Goal: Task Accomplishment & Management: Manage account settings

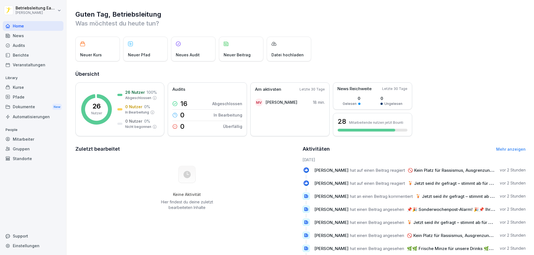
click at [30, 140] on div "Mitarbeiter" at bounding box center [33, 140] width 61 height 10
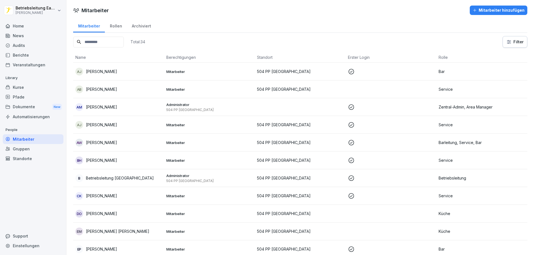
click at [488, 13] on div "Mitarbeiter hinzufügen" at bounding box center [498, 10] width 52 height 6
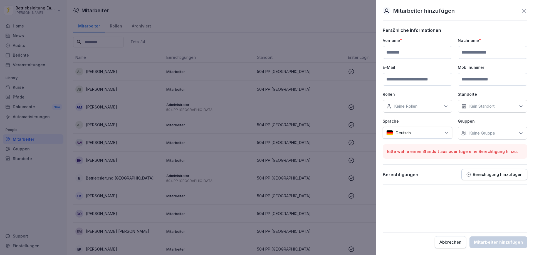
click at [406, 55] on input at bounding box center [418, 52] width 70 height 13
click at [237, 27] on div at bounding box center [267, 127] width 534 height 255
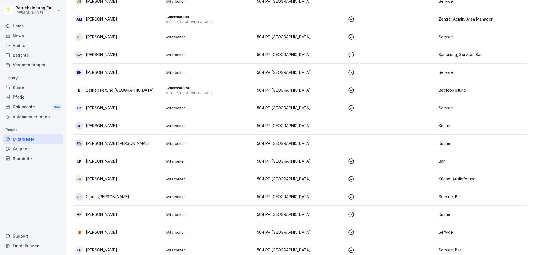
scroll to position [116, 0]
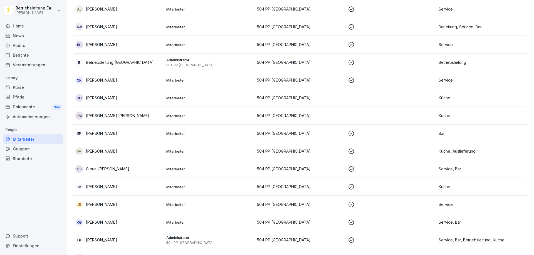
click at [138, 116] on p "[PERSON_NAME] [PERSON_NAME]" at bounding box center [117, 116] width 63 height 6
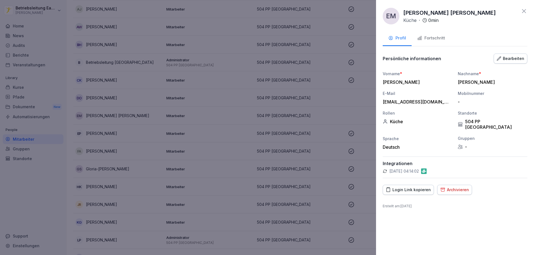
click at [521, 9] on icon at bounding box center [523, 11] width 7 height 7
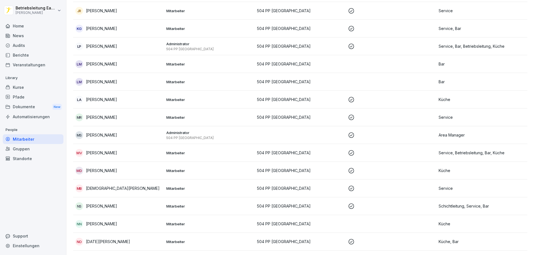
scroll to position [311, 0]
click at [199, 81] on p "Mitarbeiter" at bounding box center [209, 81] width 86 height 5
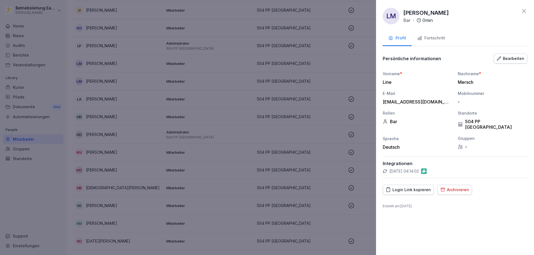
click at [506, 57] on div "Bearbeiten" at bounding box center [511, 59] width 28 height 6
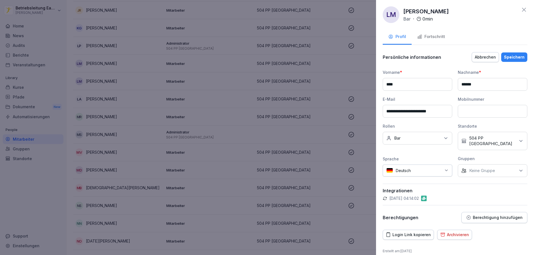
scroll to position [0, 0]
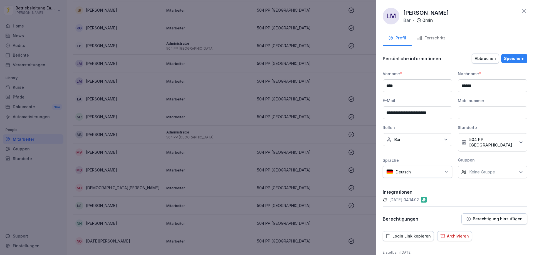
click at [520, 10] on icon at bounding box center [523, 11] width 7 height 7
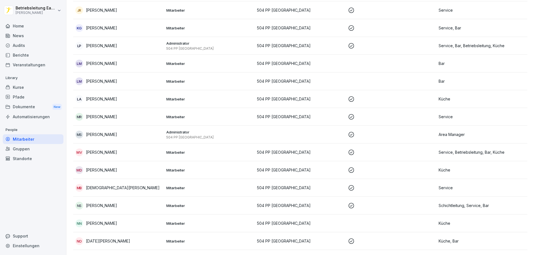
click at [124, 82] on div "LM Line Mersch" at bounding box center [118, 82] width 86 height 8
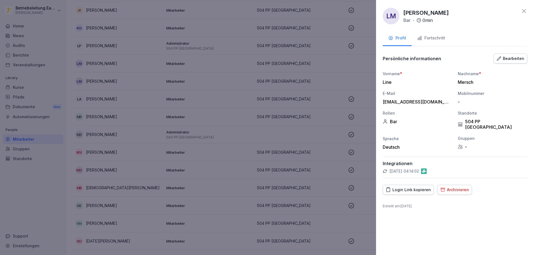
click at [525, 10] on icon at bounding box center [524, 11] width 4 height 4
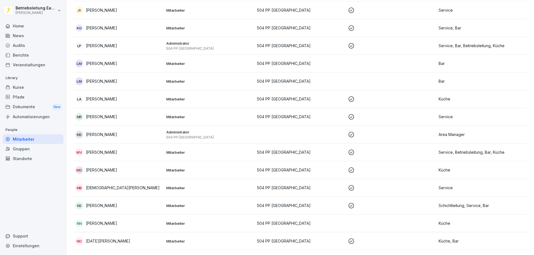
click at [113, 66] on div "LM Line Mersch" at bounding box center [118, 64] width 86 height 8
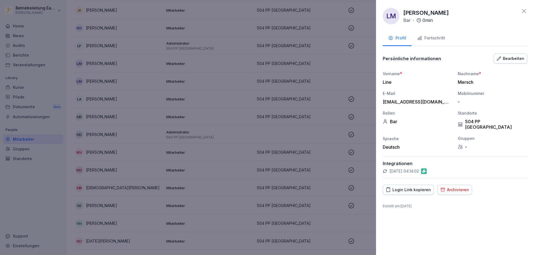
click at [523, 11] on icon at bounding box center [523, 11] width 7 height 7
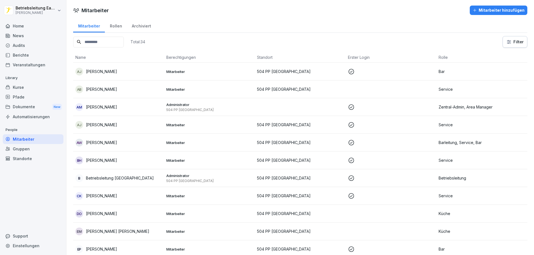
click at [140, 24] on div "Archiviert" at bounding box center [141, 25] width 29 height 14
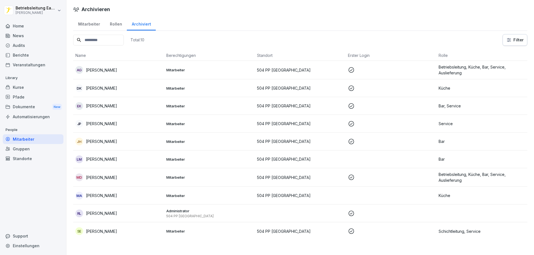
click at [104, 160] on p "[PERSON_NAME]" at bounding box center [101, 160] width 31 height 6
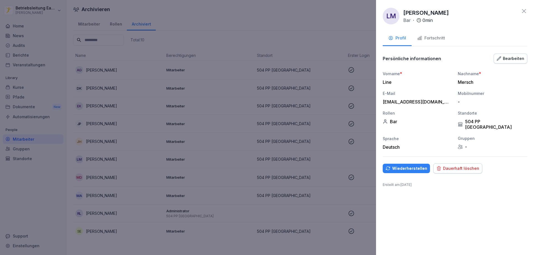
click at [419, 166] on div "Wiederherstellen" at bounding box center [406, 169] width 42 height 6
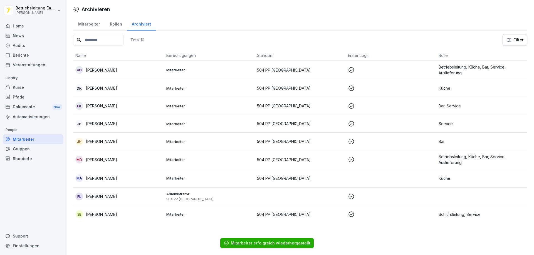
click at [94, 25] on div "Mitarbeiter" at bounding box center [89, 23] width 32 height 14
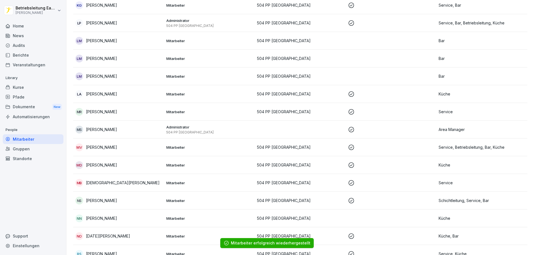
scroll to position [334, 0]
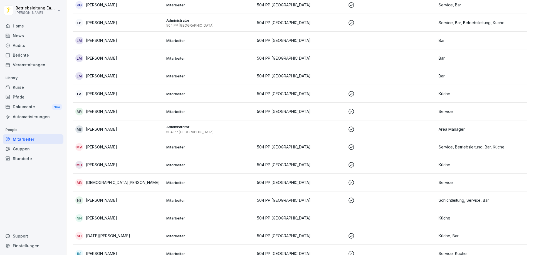
click at [227, 42] on p "Mitarbeiter" at bounding box center [209, 40] width 86 height 5
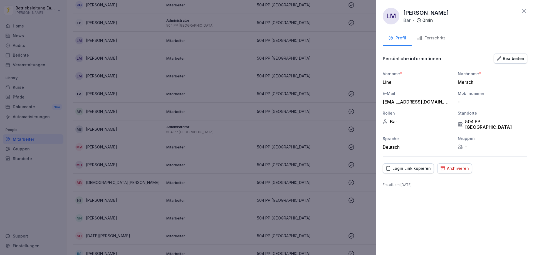
click at [524, 11] on icon at bounding box center [524, 11] width 4 height 4
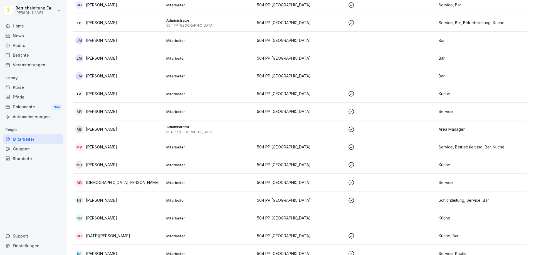
click at [140, 59] on div "LM Line Mersch" at bounding box center [118, 58] width 86 height 8
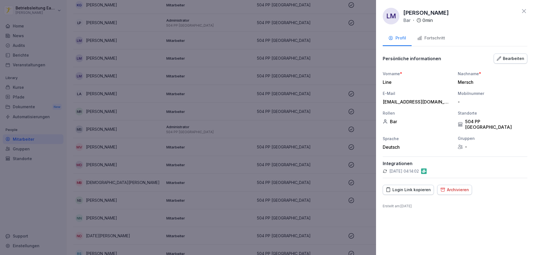
click at [451, 187] on div "Archivieren" at bounding box center [454, 190] width 29 height 6
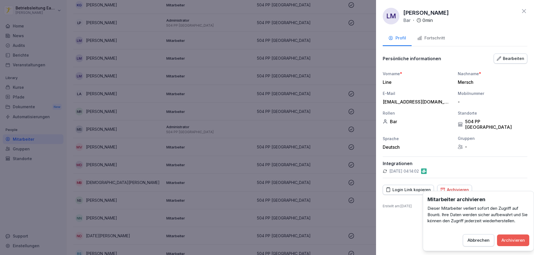
click at [518, 240] on div "Archivieren" at bounding box center [512, 241] width 23 height 6
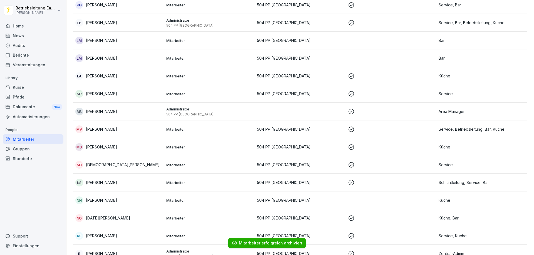
click at [126, 59] on div "LM Line Mersch" at bounding box center [118, 58] width 86 height 8
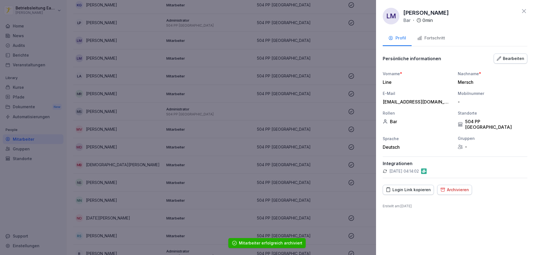
click at [463, 187] on div "Archivieren" at bounding box center [454, 190] width 29 height 6
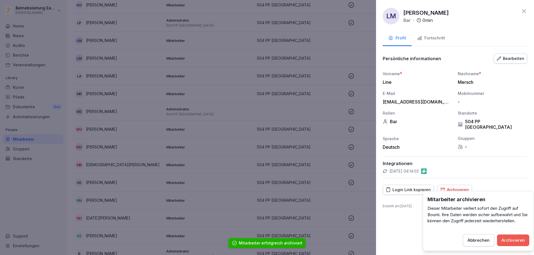
click at [517, 238] on div "Archivieren" at bounding box center [512, 241] width 23 height 6
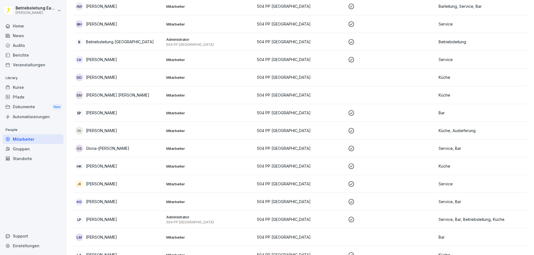
scroll to position [127, 0]
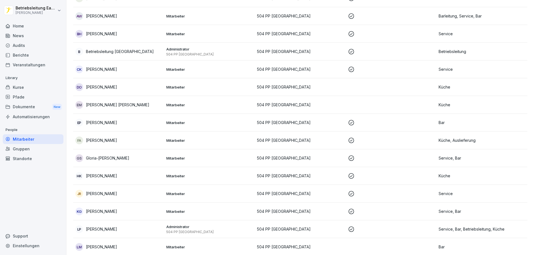
click at [210, 157] on p "Mitarbeiter" at bounding box center [209, 158] width 86 height 5
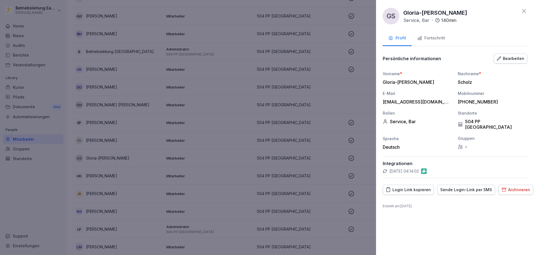
click at [341, 66] on div at bounding box center [267, 127] width 534 height 255
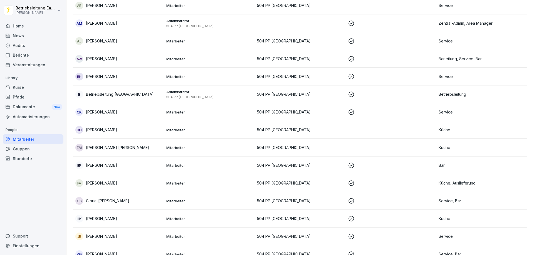
scroll to position [71, 0]
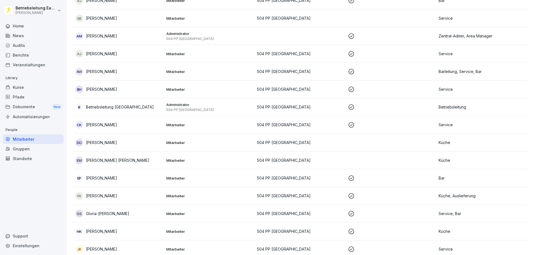
click at [111, 139] on div "DO Dominik O´Flatherty" at bounding box center [118, 143] width 86 height 8
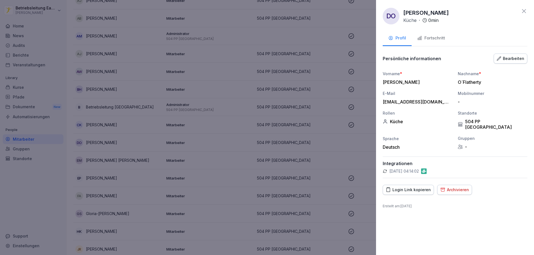
click at [433, 37] on div "Fortschritt" at bounding box center [431, 38] width 28 height 6
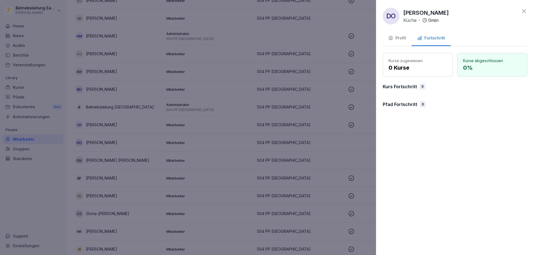
click at [399, 39] on div "Profil" at bounding box center [397, 38] width 18 height 6
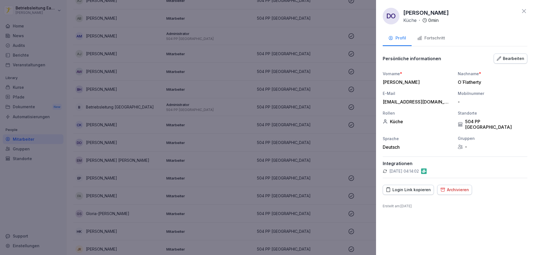
click at [523, 12] on icon at bounding box center [524, 11] width 4 height 4
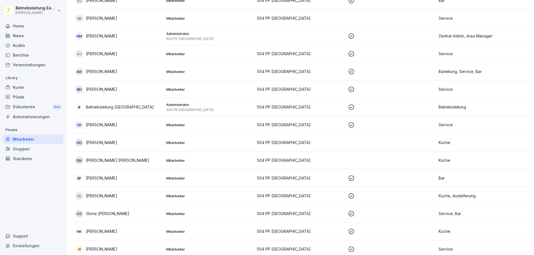
click at [26, 27] on div "Home" at bounding box center [33, 26] width 61 height 10
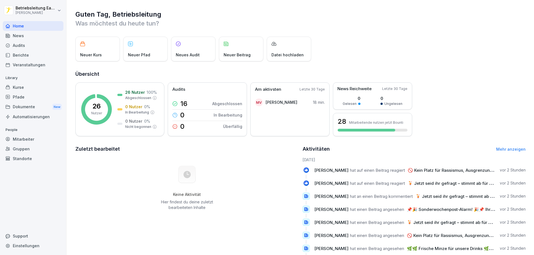
click at [101, 56] on p "Neuer Kurs" at bounding box center [91, 55] width 22 height 6
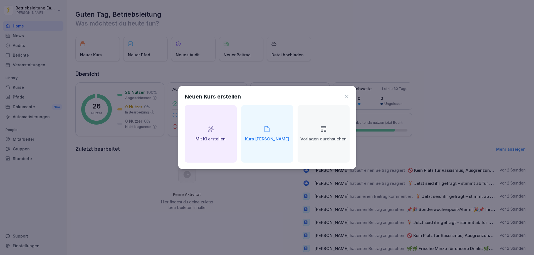
click at [345, 95] on icon at bounding box center [346, 96] width 3 height 3
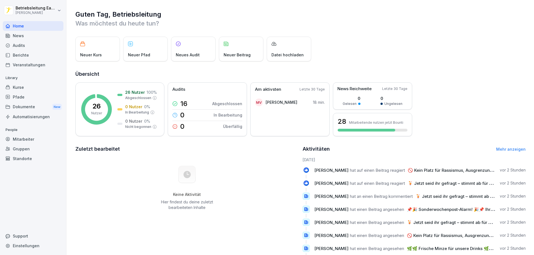
click at [18, 89] on div "Kurse" at bounding box center [33, 88] width 61 height 10
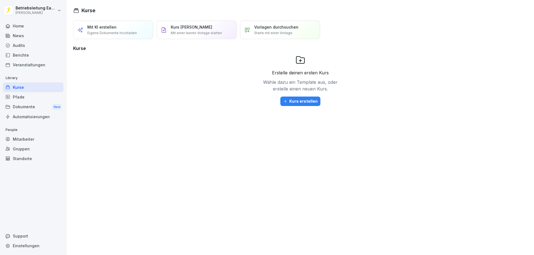
click at [283, 31] on p "Starte mit einer Vorlage" at bounding box center [273, 33] width 38 height 5
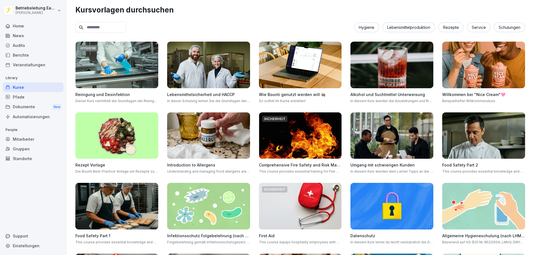
click at [219, 76] on img at bounding box center [208, 65] width 83 height 47
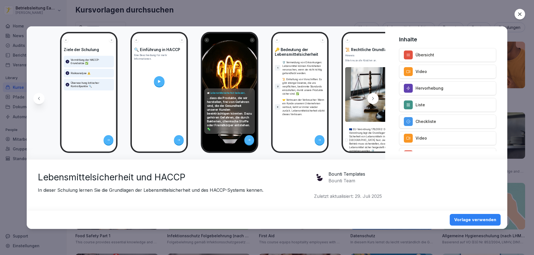
click at [521, 15] on icon at bounding box center [520, 14] width 6 height 6
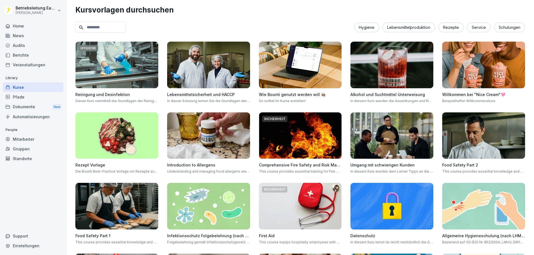
click at [26, 110] on div "Dokumente New" at bounding box center [33, 107] width 61 height 10
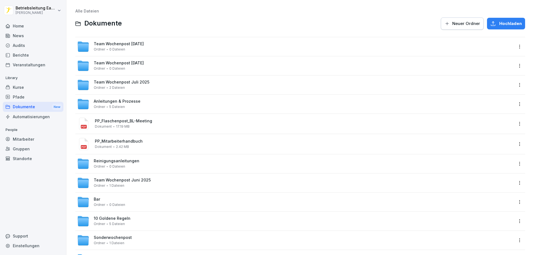
click at [25, 65] on div "Veranstaltungen" at bounding box center [33, 65] width 61 height 10
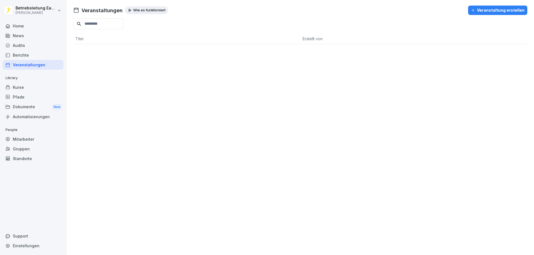
click at [25, 58] on div "Berichte" at bounding box center [33, 55] width 61 height 10
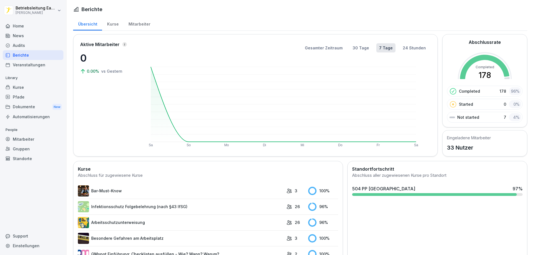
click at [18, 45] on div "Audits" at bounding box center [33, 46] width 61 height 10
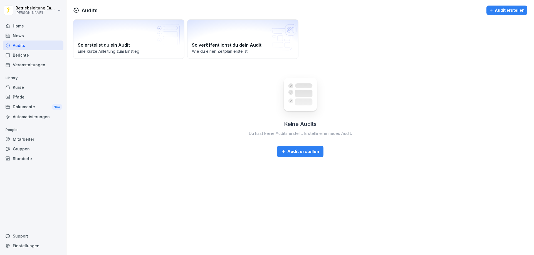
click at [20, 53] on div "Berichte" at bounding box center [33, 55] width 61 height 10
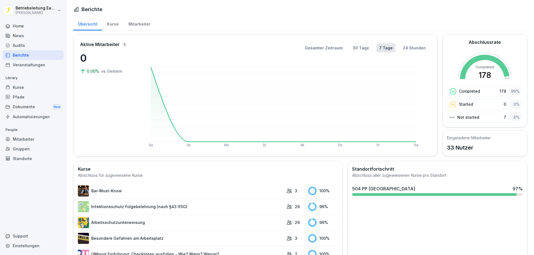
click at [113, 24] on div "Kurse" at bounding box center [112, 23] width 21 height 14
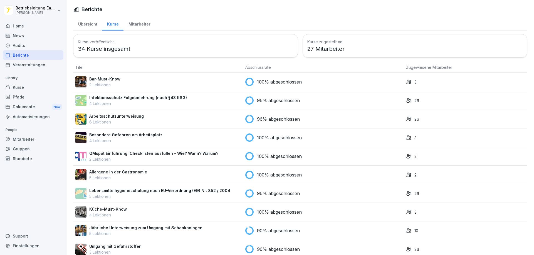
click at [137, 24] on div "Mitarbeiter" at bounding box center [139, 23] width 32 height 14
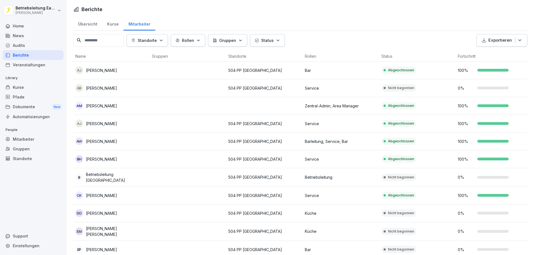
click at [140, 89] on div "AB [PERSON_NAME]" at bounding box center [111, 88] width 72 height 8
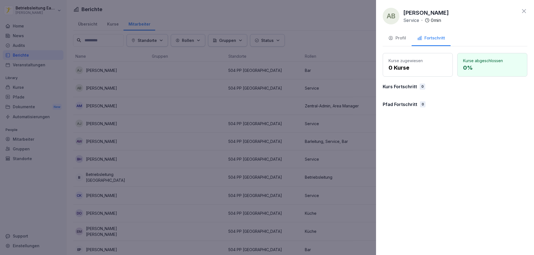
click at [411, 65] on p "0 Kurse" at bounding box center [417, 68] width 58 height 8
click at [521, 11] on icon at bounding box center [523, 11] width 7 height 7
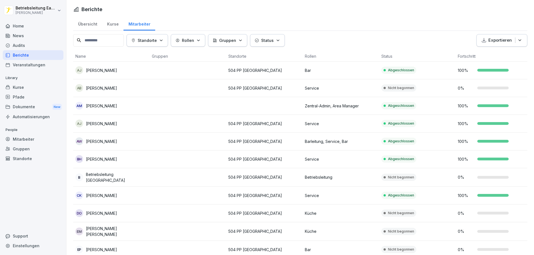
click at [108, 88] on p "[PERSON_NAME]" at bounding box center [101, 88] width 31 height 6
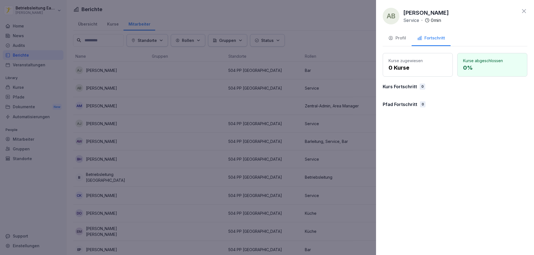
click at [399, 38] on div "Profil" at bounding box center [397, 38] width 18 height 6
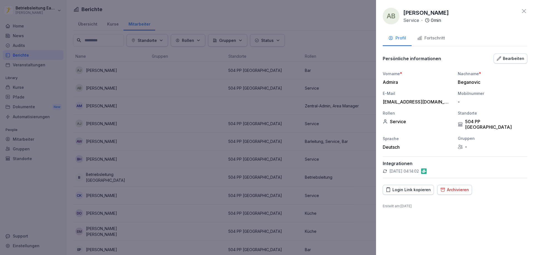
click at [503, 63] on button "Bearbeiten" at bounding box center [510, 59] width 34 height 10
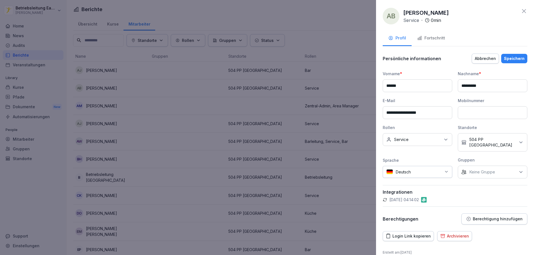
click at [499, 170] on div "Keine Gruppe" at bounding box center [493, 172] width 70 height 13
click at [504, 172] on div "Keine Gruppe" at bounding box center [493, 172] width 70 height 13
click at [487, 58] on div "Abbrechen" at bounding box center [485, 59] width 21 height 6
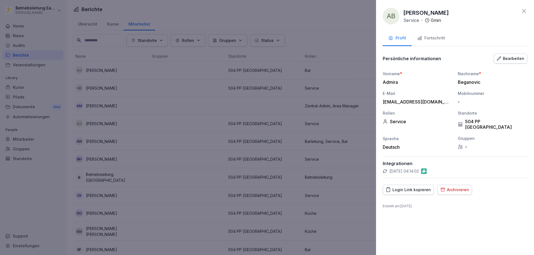
click at [523, 12] on icon at bounding box center [524, 11] width 4 height 4
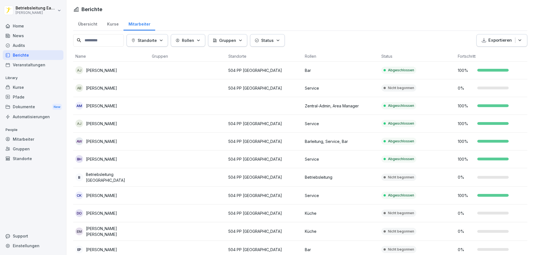
click at [111, 23] on div "Kurse" at bounding box center [112, 23] width 21 height 14
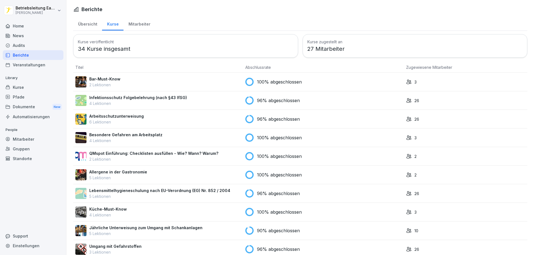
click at [150, 101] on p "4 Lektionen" at bounding box center [138, 104] width 98 height 6
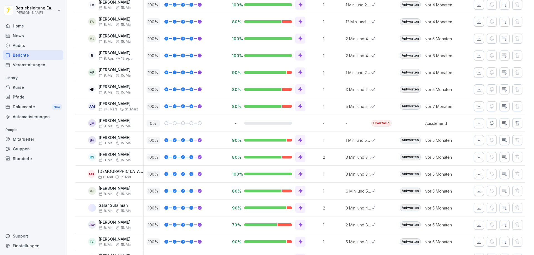
scroll to position [111, 0]
click at [490, 123] on icon "button" at bounding box center [492, 123] width 4 height 4
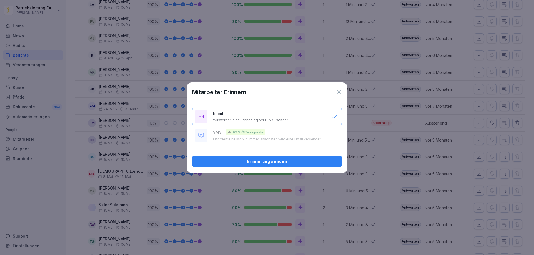
click at [292, 160] on div "Erinnerung senden" at bounding box center [267, 162] width 141 height 6
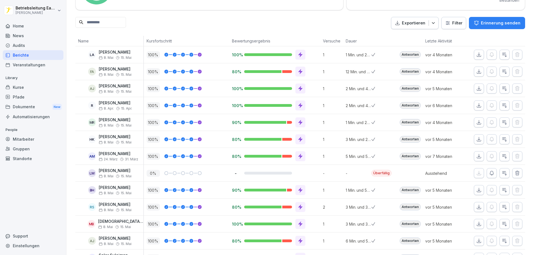
scroll to position [0, 0]
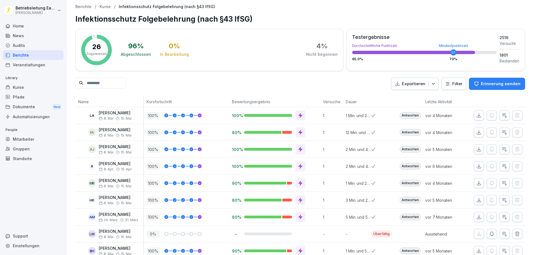
click at [456, 85] on html "Betriebsleitung East Side Peter Pane Home News Audits Berichte Veranstaltungen …" at bounding box center [267, 127] width 534 height 255
click at [26, 143] on div "Mitarbeiter" at bounding box center [33, 140] width 61 height 10
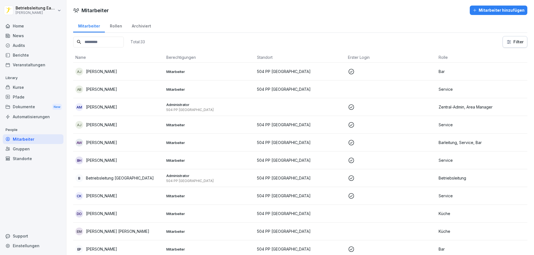
click at [140, 25] on div "Archiviert" at bounding box center [141, 25] width 29 height 14
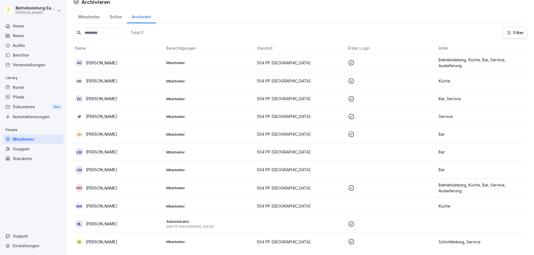
scroll to position [11, 0]
click at [438, 167] on p "Bar" at bounding box center [481, 170] width 86 height 6
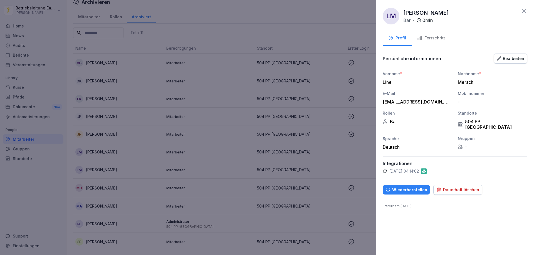
click at [410, 188] on button "Wiederherstellen" at bounding box center [406, 189] width 47 height 9
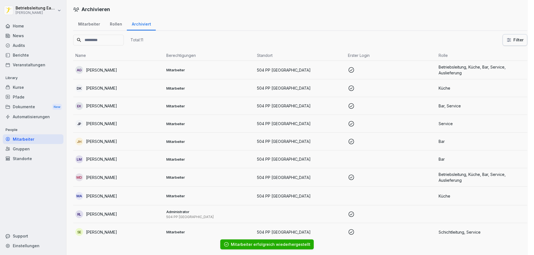
scroll to position [0, 0]
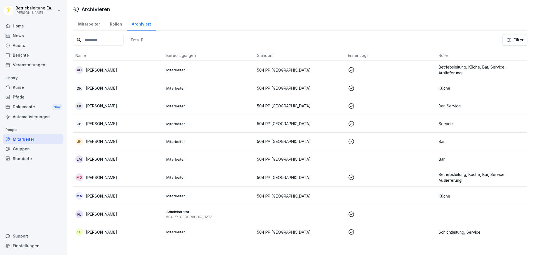
click at [93, 25] on div "Mitarbeiter" at bounding box center [89, 23] width 32 height 14
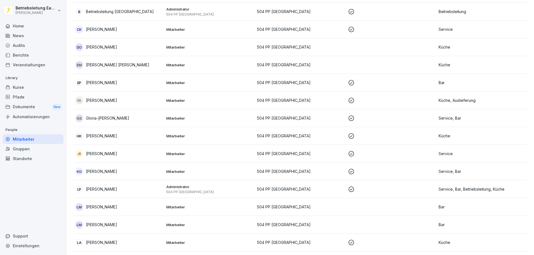
scroll to position [222, 0]
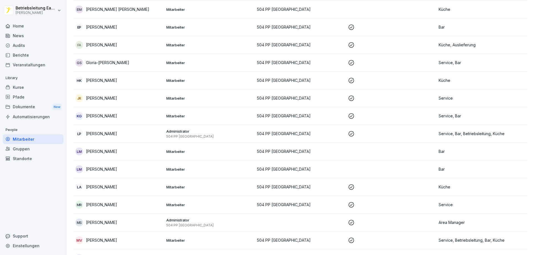
click at [440, 166] on td "Bar" at bounding box center [481, 170] width 91 height 18
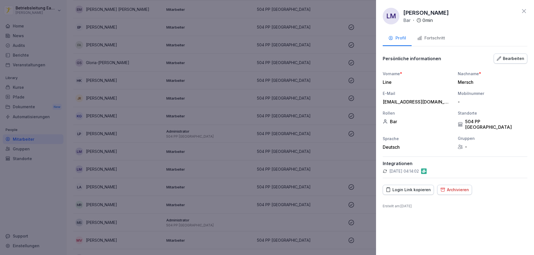
click at [524, 8] on icon at bounding box center [523, 11] width 7 height 7
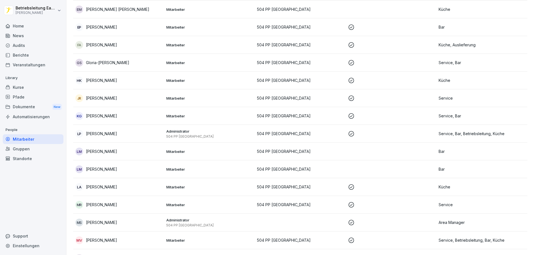
click at [416, 155] on td at bounding box center [391, 152] width 91 height 18
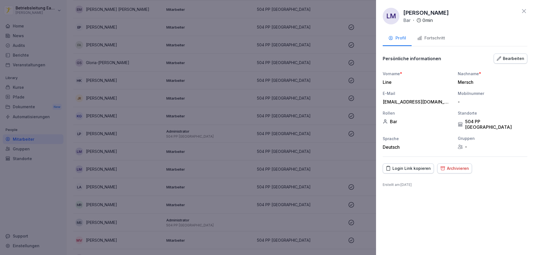
click at [453, 166] on div "Archivieren" at bounding box center [454, 169] width 29 height 6
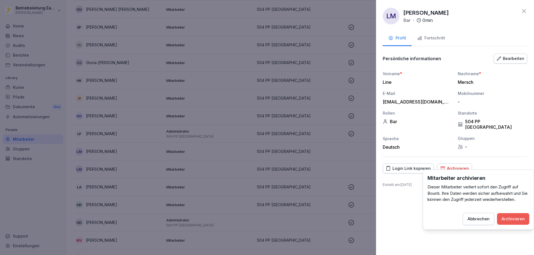
click at [508, 218] on div "Archivieren" at bounding box center [512, 219] width 23 height 6
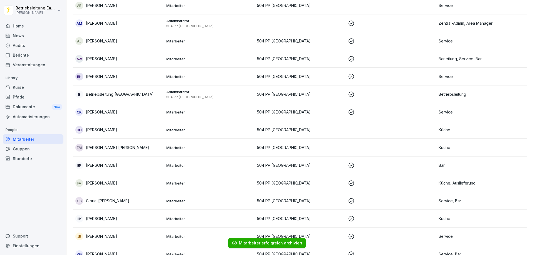
scroll to position [83, 0]
click at [113, 131] on p "[PERSON_NAME]" at bounding box center [101, 131] width 31 height 6
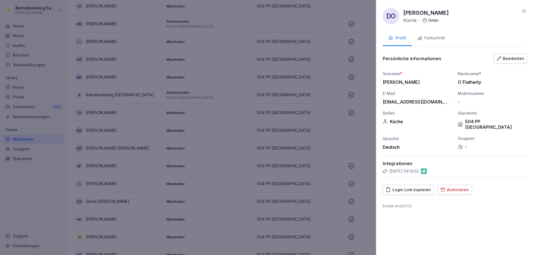
click at [396, 145] on div "Deutsch" at bounding box center [418, 148] width 70 height 6
click at [515, 62] on button "Bearbeiten" at bounding box center [510, 59] width 34 height 10
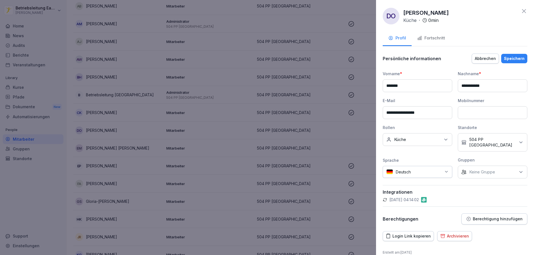
click at [436, 172] on div at bounding box center [427, 172] width 28 height 6
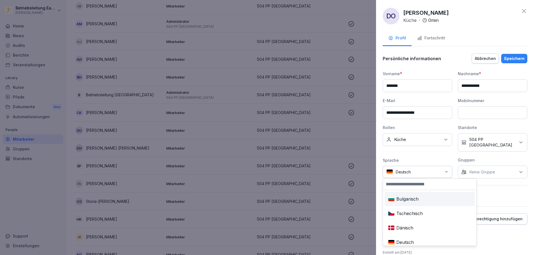
click at [415, 183] on input at bounding box center [429, 184] width 93 height 11
type input "**"
click at [407, 200] on div "Englisch" at bounding box center [409, 199] width 46 height 12
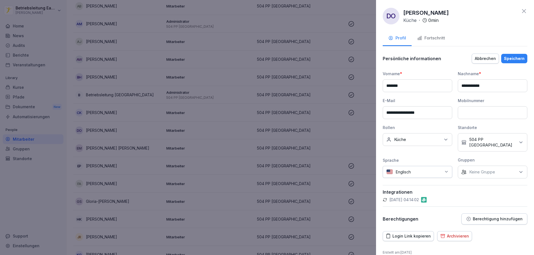
click at [513, 59] on div "Speichern" at bounding box center [514, 59] width 21 height 6
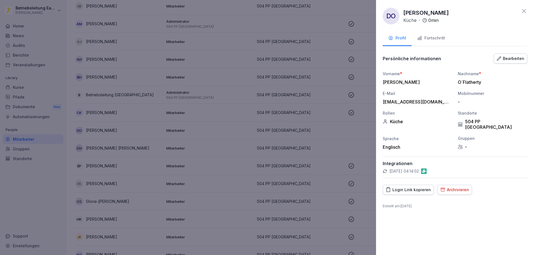
click at [525, 12] on icon at bounding box center [524, 11] width 4 height 4
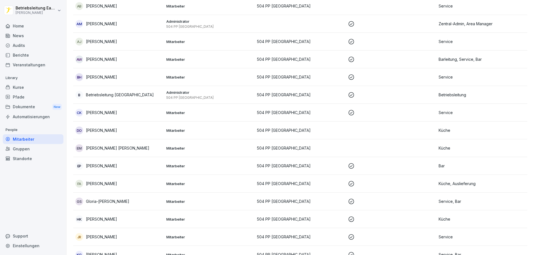
click at [111, 148] on p "[PERSON_NAME] [PERSON_NAME]" at bounding box center [117, 148] width 63 height 6
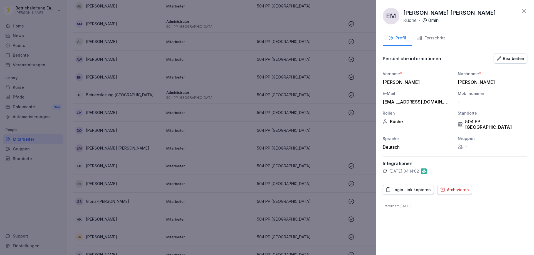
click at [501, 57] on icon "button" at bounding box center [499, 58] width 4 height 4
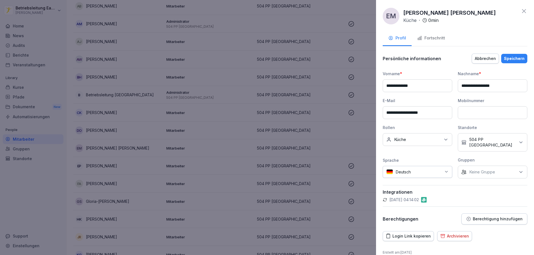
click at [411, 169] on div "Deutsch" at bounding box center [418, 172] width 70 height 12
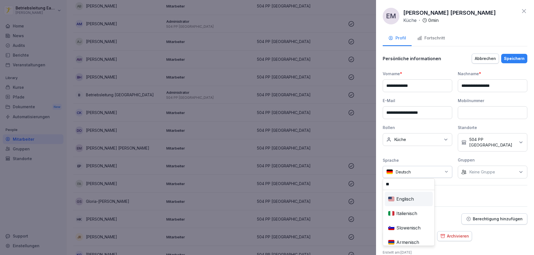
type input "**"
click at [413, 198] on div "Englisch" at bounding box center [409, 199] width 46 height 12
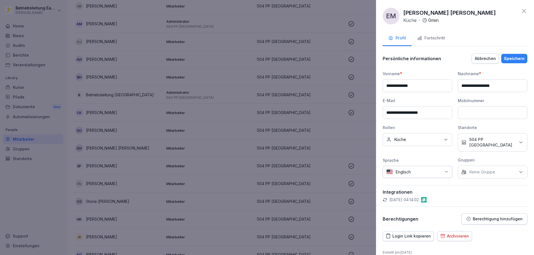
click at [513, 60] on div "Speichern" at bounding box center [514, 59] width 21 height 6
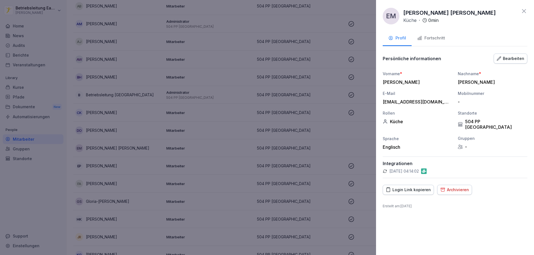
click at [523, 8] on icon at bounding box center [523, 11] width 7 height 7
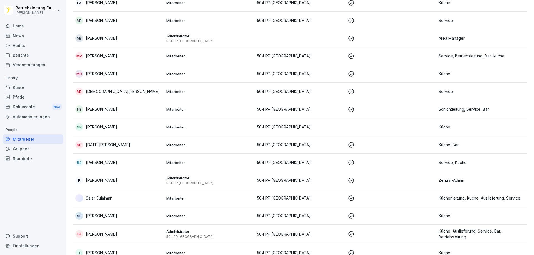
scroll to position [405, 0]
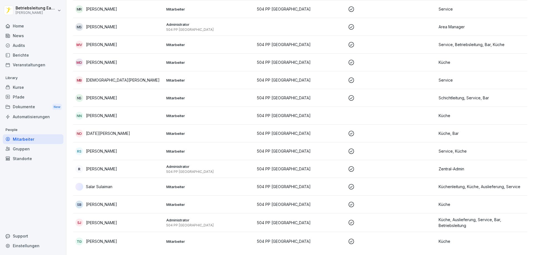
click at [122, 112] on div "NN Nitish Narayan" at bounding box center [118, 116] width 86 height 8
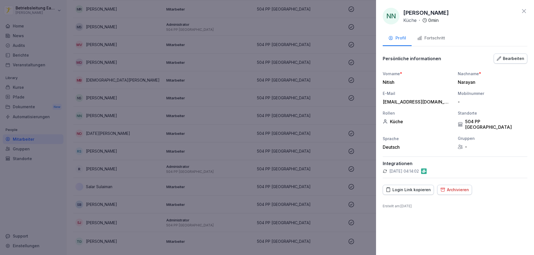
click at [507, 57] on div "Bearbeiten" at bounding box center [511, 59] width 28 height 6
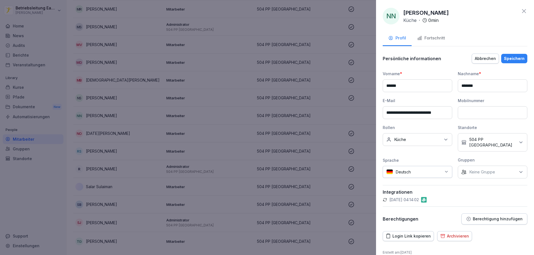
click at [420, 175] on div at bounding box center [427, 172] width 28 height 6
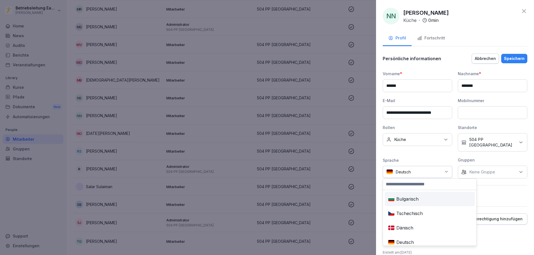
click at [406, 182] on input at bounding box center [429, 184] width 93 height 11
type input "**"
click at [404, 198] on div "Englisch" at bounding box center [409, 199] width 46 height 12
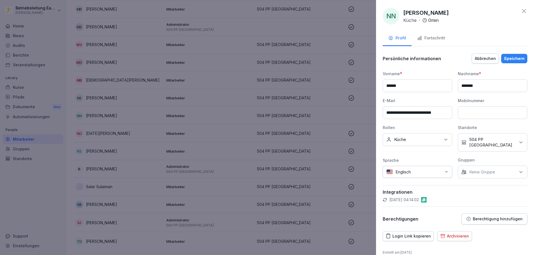
click at [513, 61] on div "Speichern" at bounding box center [514, 59] width 21 height 6
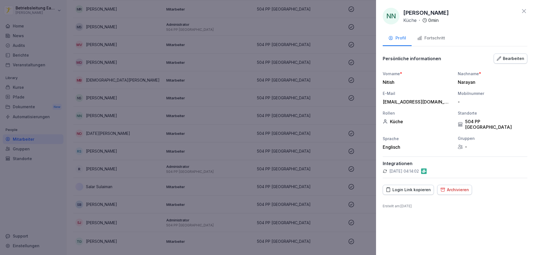
click at [523, 11] on icon at bounding box center [523, 11] width 7 height 7
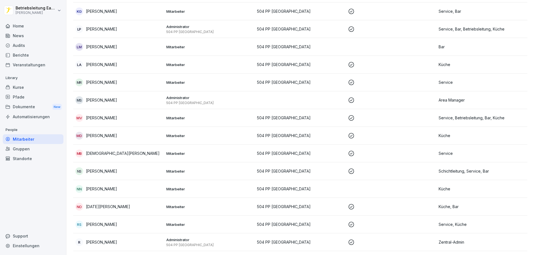
scroll to position [238, 0]
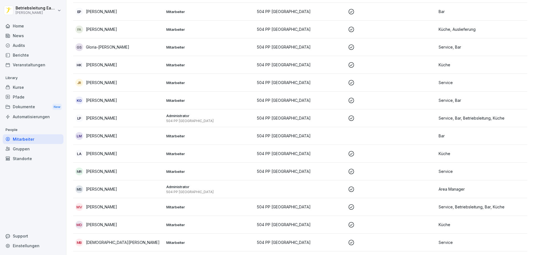
click at [21, 87] on div "Kurse" at bounding box center [33, 88] width 61 height 10
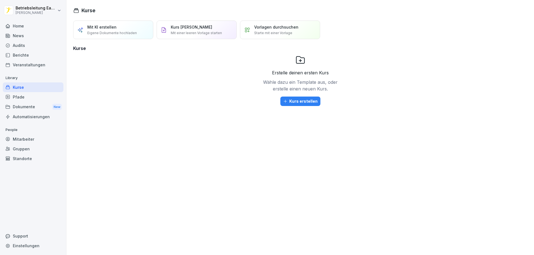
click at [23, 34] on div "News" at bounding box center [33, 36] width 61 height 10
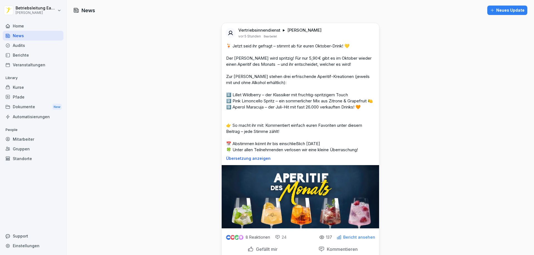
click at [18, 139] on div "Mitarbeiter" at bounding box center [33, 140] width 61 height 10
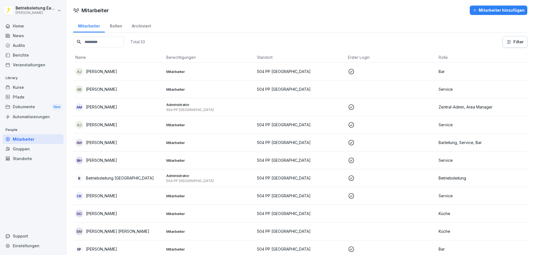
click at [113, 24] on div "Rollen" at bounding box center [116, 25] width 22 height 14
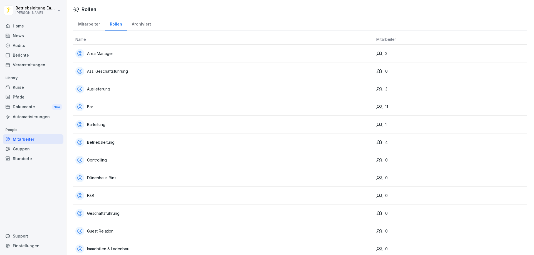
click at [21, 87] on div "Kurse" at bounding box center [33, 88] width 61 height 10
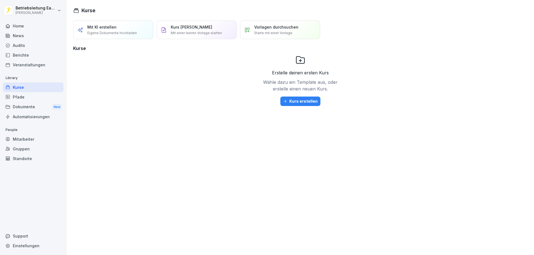
click at [19, 56] on div "Berichte" at bounding box center [33, 55] width 61 height 10
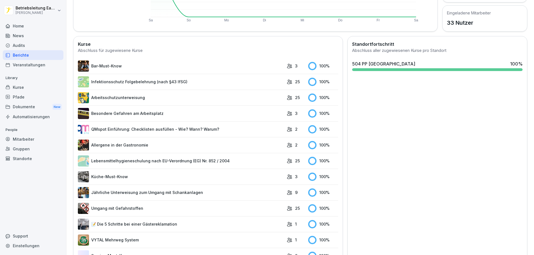
scroll to position [139, 0]
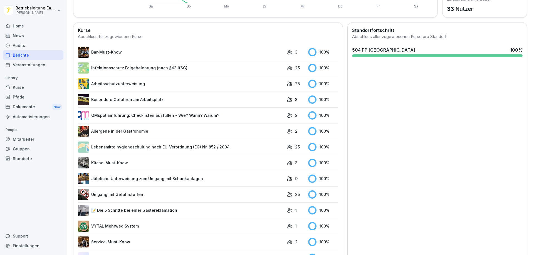
click at [142, 68] on link "Infektionsschutz Folgebelehrung (nach §43 IfSG)" at bounding box center [181, 68] width 206 height 11
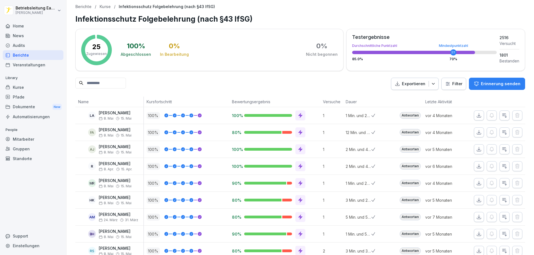
click at [116, 85] on input at bounding box center [100, 83] width 51 height 11
click at [101, 7] on p "Kurse" at bounding box center [105, 6] width 11 height 5
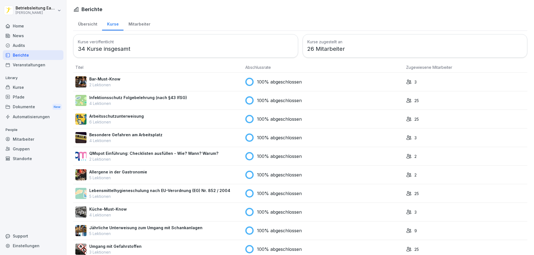
click at [172, 80] on div "Bar-Must-Know 2 Lektionen" at bounding box center [157, 82] width 165 height 12
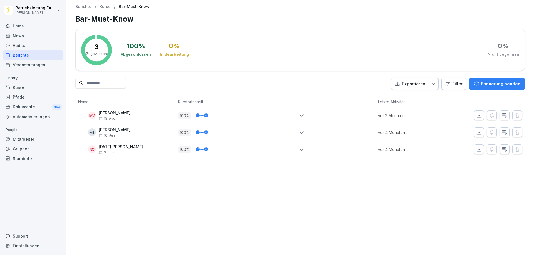
click at [106, 6] on p "Kurse" at bounding box center [105, 6] width 11 height 5
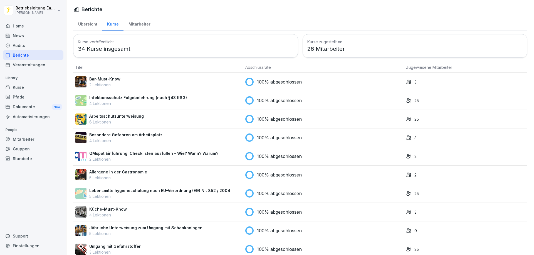
click at [20, 86] on div "Kurse" at bounding box center [33, 88] width 61 height 10
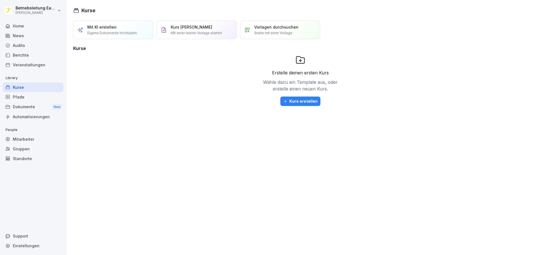
click at [87, 51] on h3 "Kurse" at bounding box center [300, 48] width 454 height 7
click at [283, 34] on p "Starte mit einer Vorlage" at bounding box center [273, 33] width 38 height 5
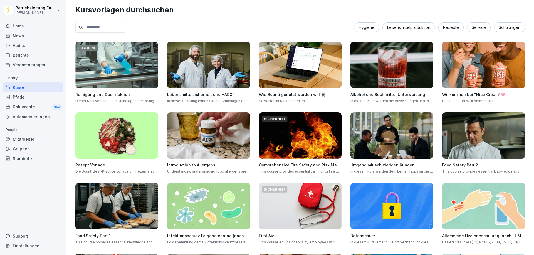
click at [225, 66] on img at bounding box center [208, 65] width 83 height 47
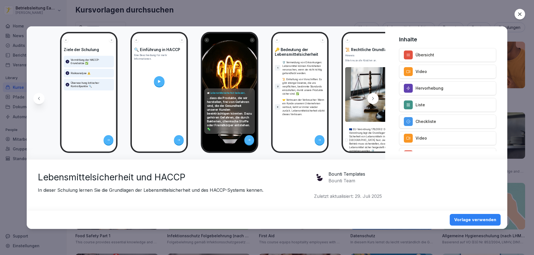
click at [518, 11] on icon at bounding box center [520, 14] width 6 height 6
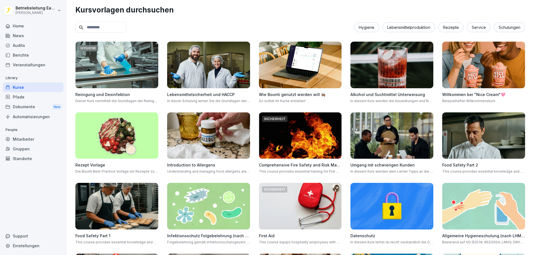
click at [27, 139] on div "Mitarbeiter" at bounding box center [33, 140] width 61 height 10
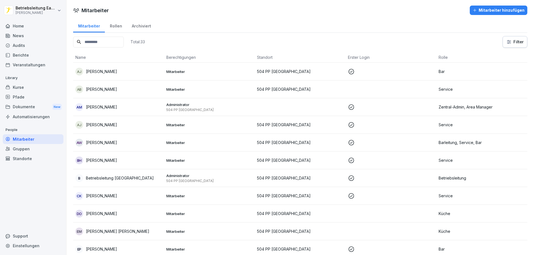
click at [138, 91] on div "AB [PERSON_NAME]" at bounding box center [118, 90] width 86 height 8
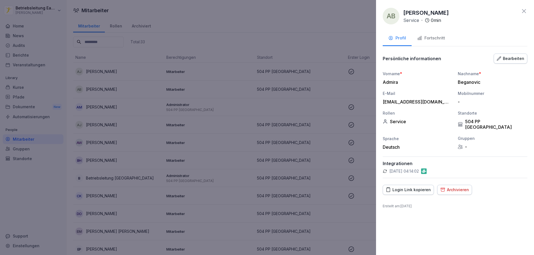
click at [434, 38] on div "Fortschritt" at bounding box center [431, 38] width 28 height 6
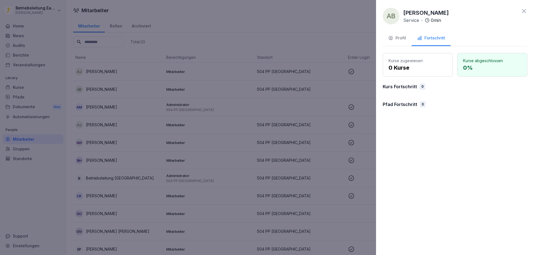
click at [409, 68] on p "0 Kurse" at bounding box center [417, 68] width 58 height 8
click at [440, 68] on p "0 Kurse" at bounding box center [417, 68] width 58 height 8
click at [391, 90] on div "Kurse zugewiesen 0 Kurse Kurse abgeschlossen 0 % Kurs Fortschritt 0 Pfad Fortsc…" at bounding box center [455, 82] width 145 height 59
drag, startPoint x: 404, startPoint y: 112, endPoint x: 460, endPoint y: 80, distance: 64.3
click at [407, 110] on div "Kurse zugewiesen 0 Kurse Kurse abgeschlossen 0 % Kurs Fortschritt 0 Pfad Fortsc…" at bounding box center [455, 82] width 145 height 59
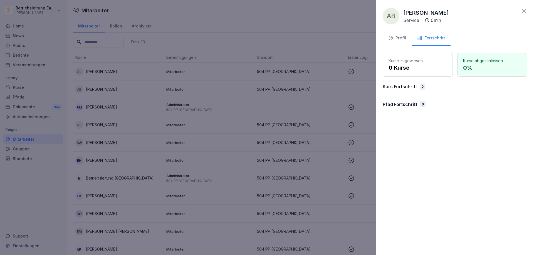
click at [493, 65] on p "0 %" at bounding box center [492, 68] width 58 height 8
click at [524, 10] on icon at bounding box center [524, 11] width 4 height 4
